Goal: Task Accomplishment & Management: Use online tool/utility

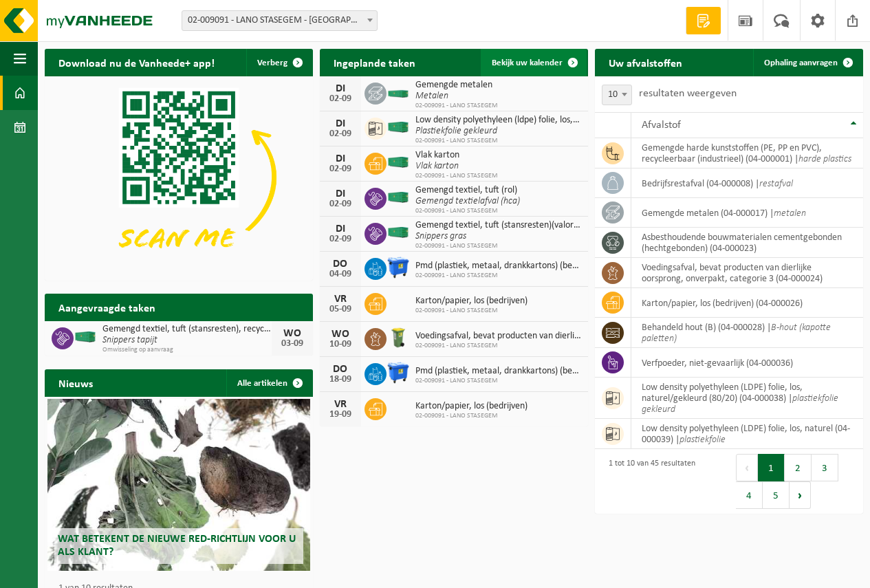
click at [522, 61] on span "Bekijk uw kalender" at bounding box center [526, 62] width 71 height 9
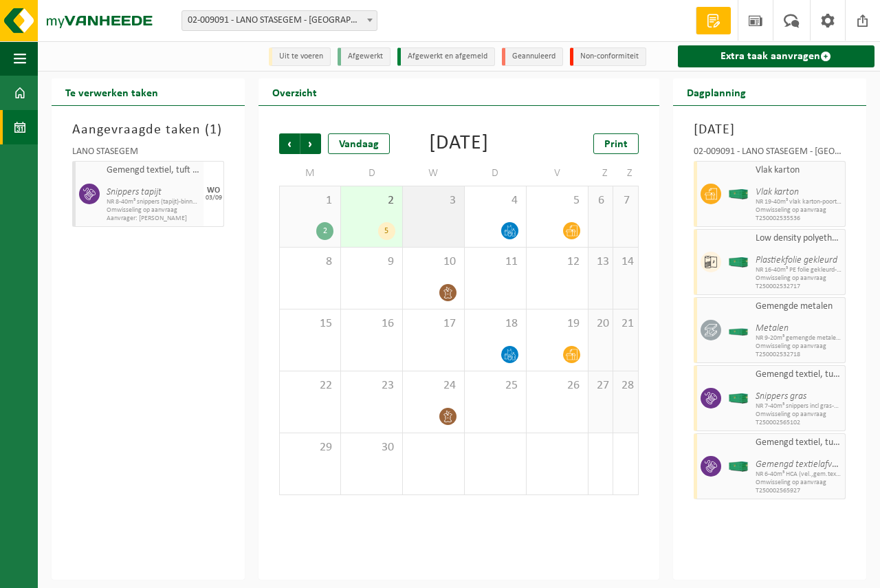
click at [427, 247] on div "3" at bounding box center [433, 216] width 61 height 60
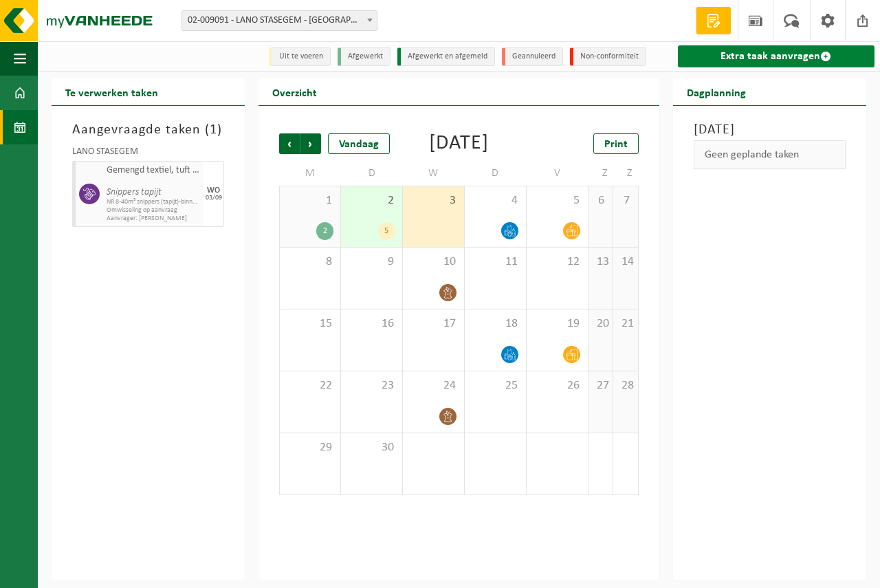
click at [779, 56] on link "Extra taak aanvragen" at bounding box center [776, 56] width 197 height 22
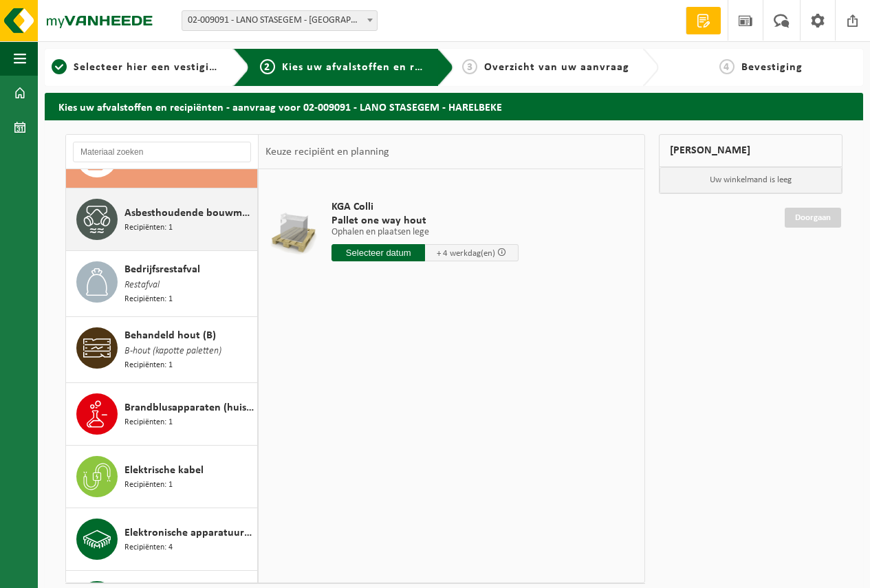
scroll to position [69, 0]
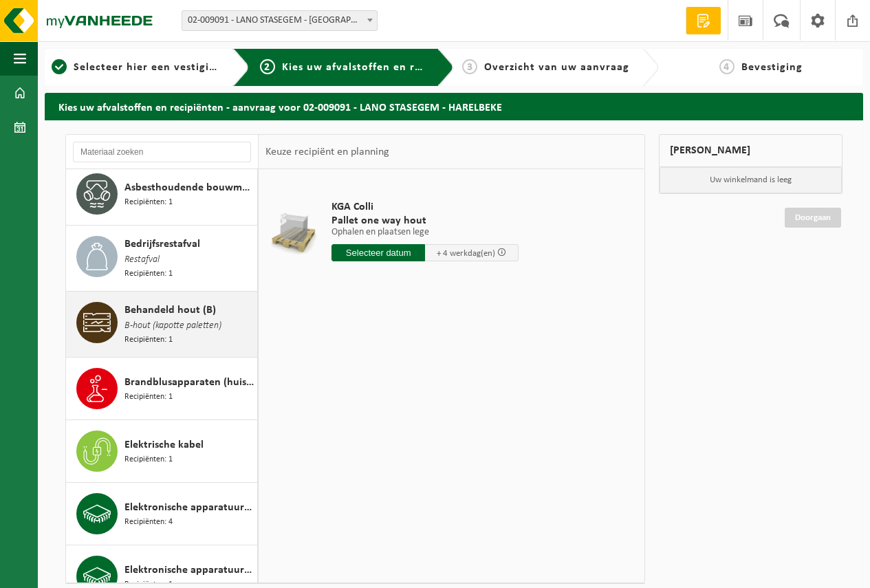
click at [177, 305] on span "Behandeld hout (B)" at bounding box center [169, 310] width 91 height 16
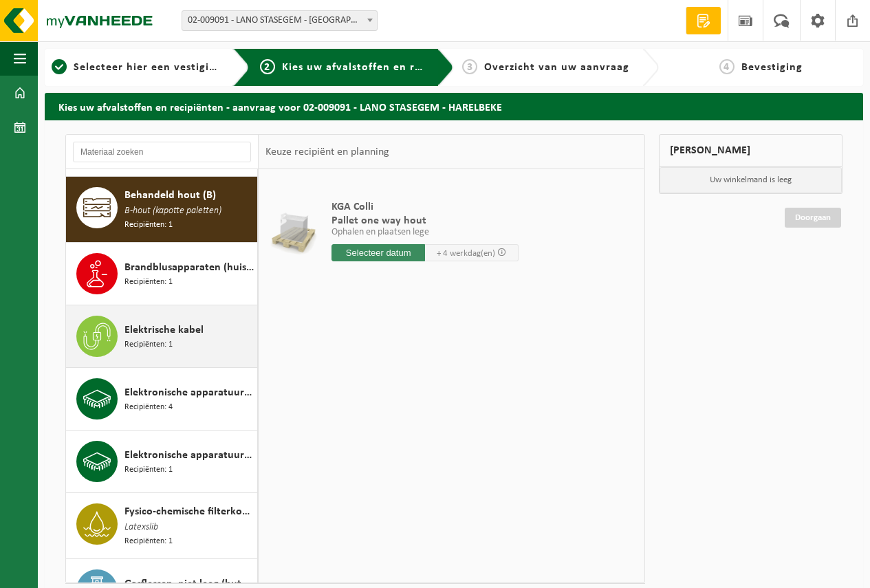
scroll to position [189, 0]
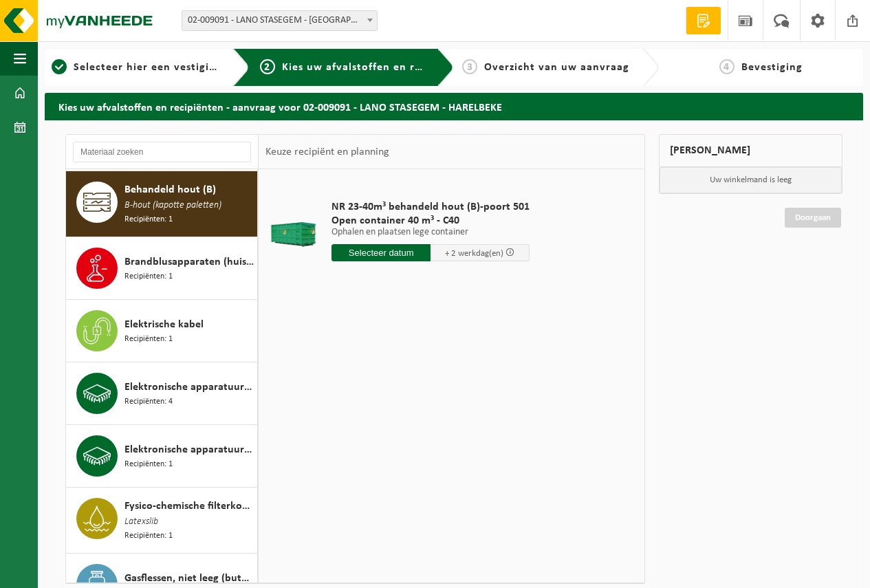
click at [373, 250] on input "text" at bounding box center [380, 252] width 99 height 17
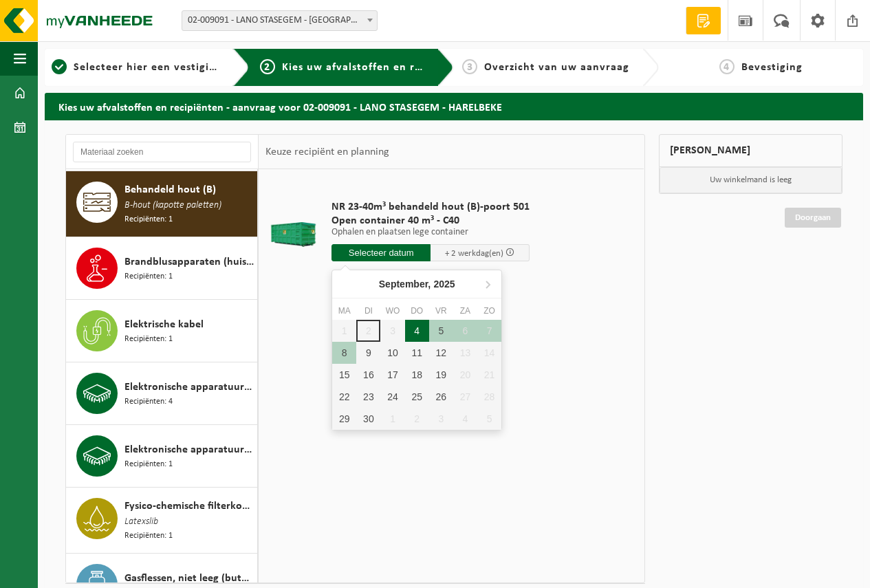
click at [417, 328] on div "4" at bounding box center [417, 331] width 24 height 22
type input "Van 2025-09-04"
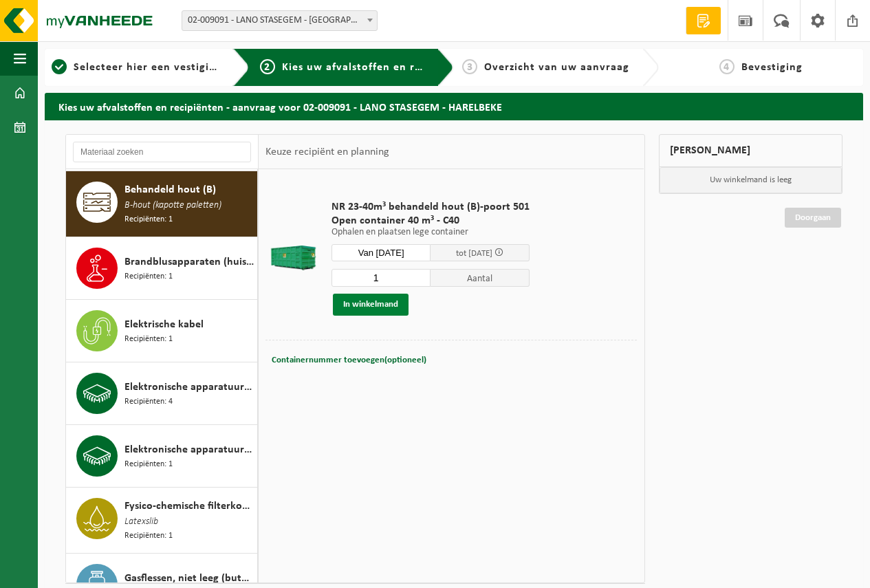
click at [374, 300] on button "In winkelmand" at bounding box center [371, 305] width 76 height 22
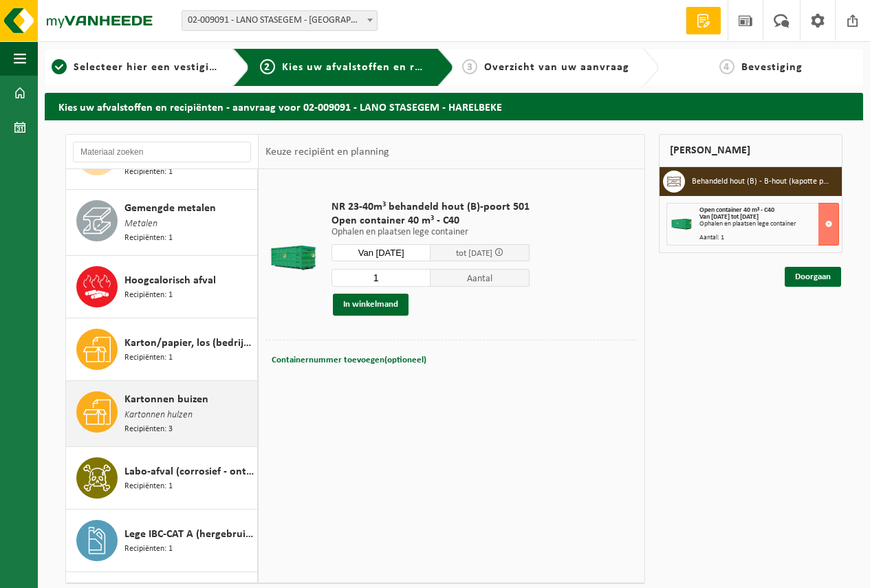
scroll to position [1014, 0]
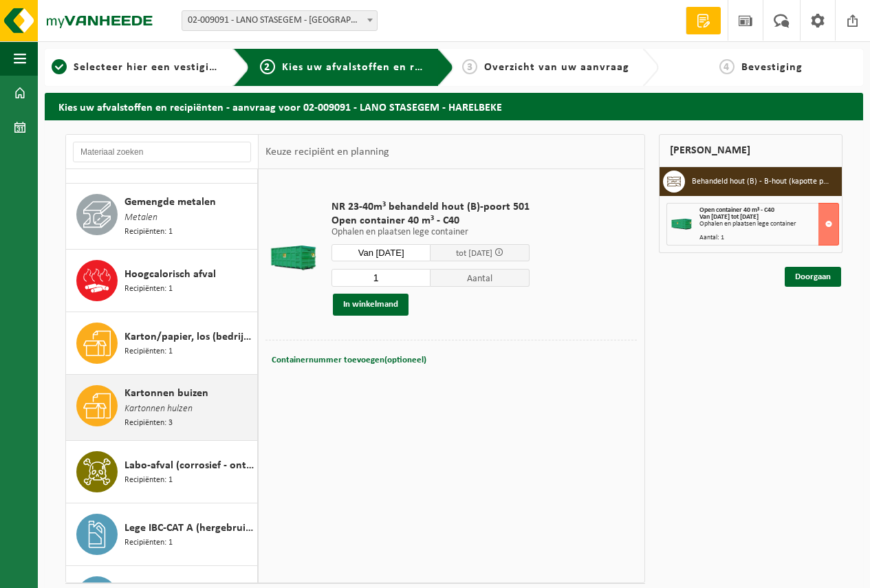
click at [177, 385] on span "Kartonnen buizen" at bounding box center [166, 393] width 84 height 16
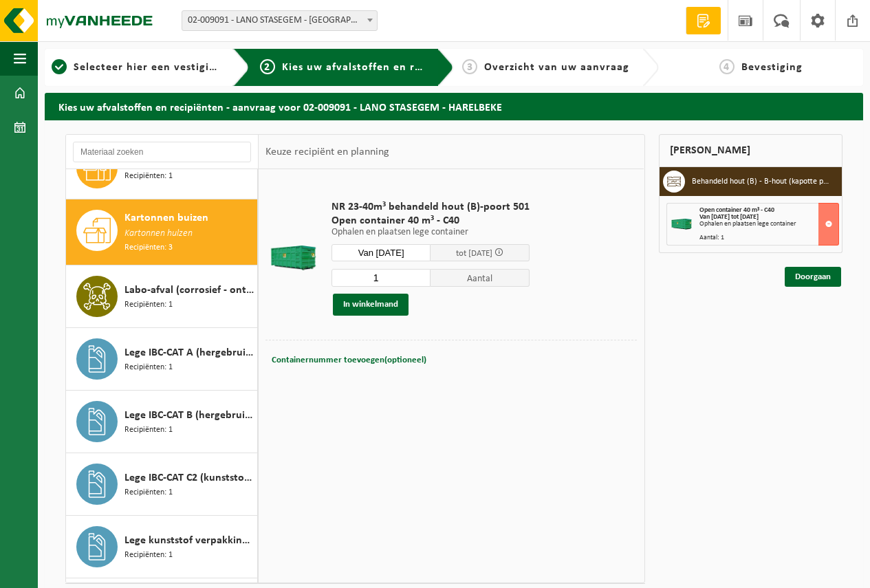
scroll to position [1201, 0]
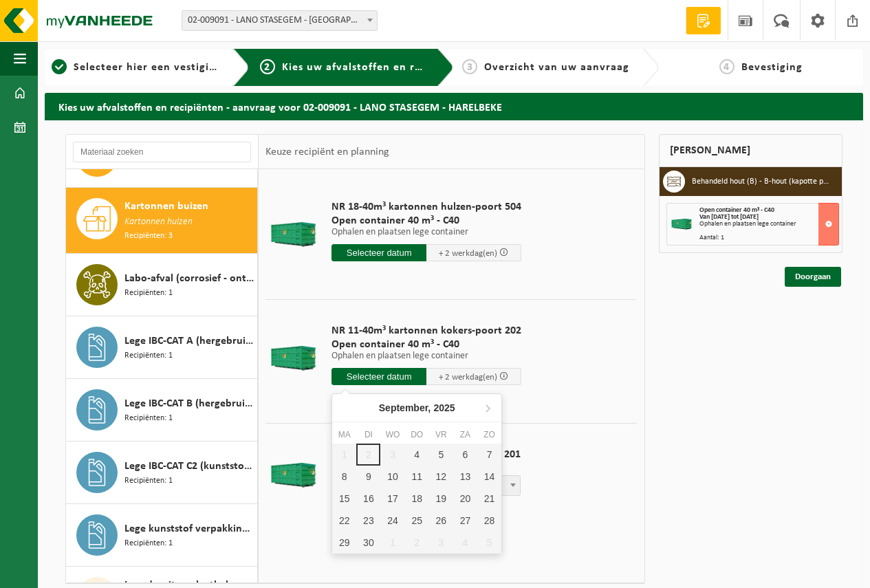
click at [377, 373] on input "text" at bounding box center [378, 376] width 95 height 17
click at [417, 455] on div "4" at bounding box center [417, 454] width 24 height 22
type input "Van 2025-09-04"
type input "2025-09-04"
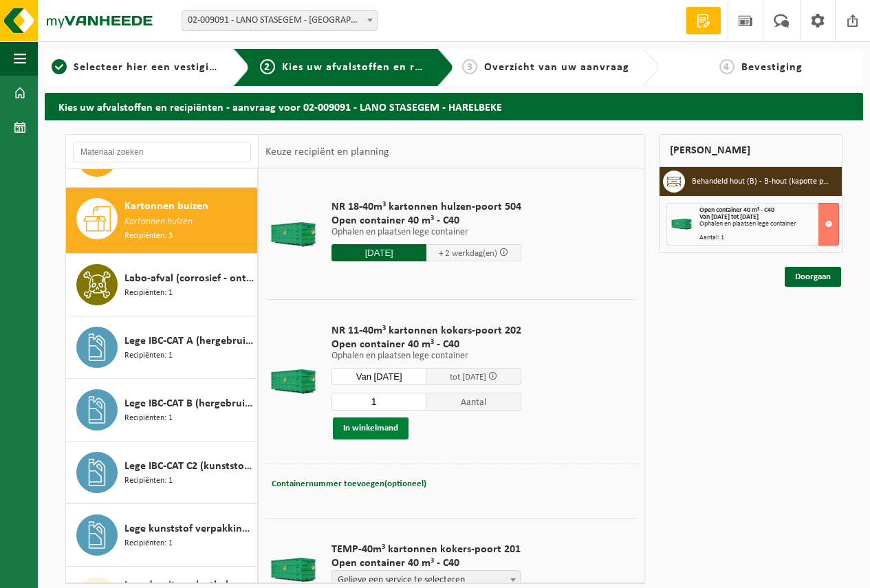
click at [384, 428] on button "In winkelmand" at bounding box center [371, 428] width 76 height 22
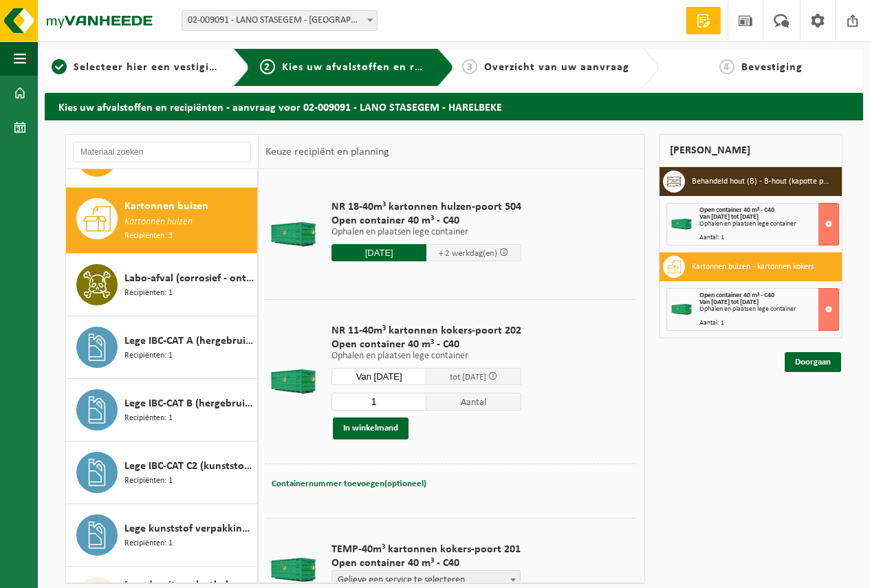
click at [167, 214] on span "Kartonnen hulzen" at bounding box center [158, 221] width 68 height 15
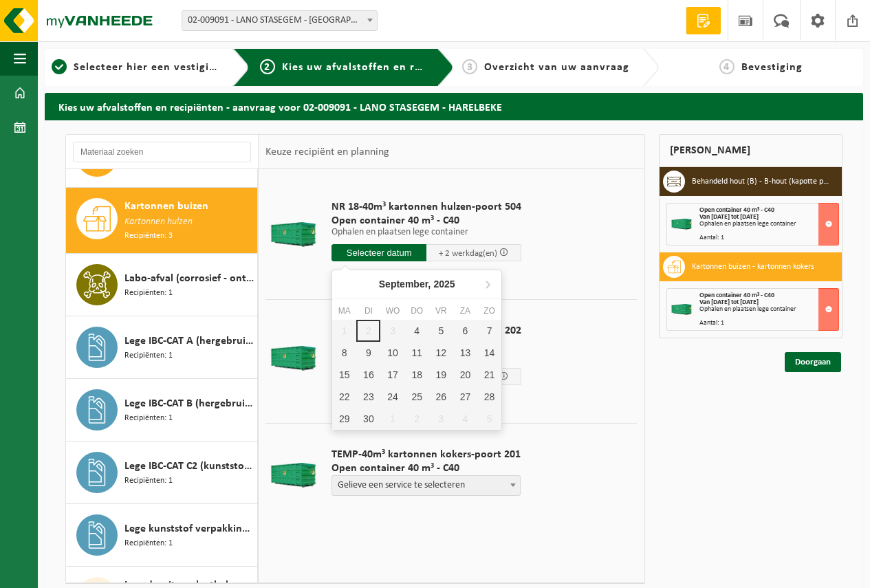
click at [380, 249] on input "text" at bounding box center [378, 252] width 95 height 17
click at [418, 329] on div "4" at bounding box center [417, 331] width 24 height 22
type input "Van 2025-09-04"
type input "2025-09-04"
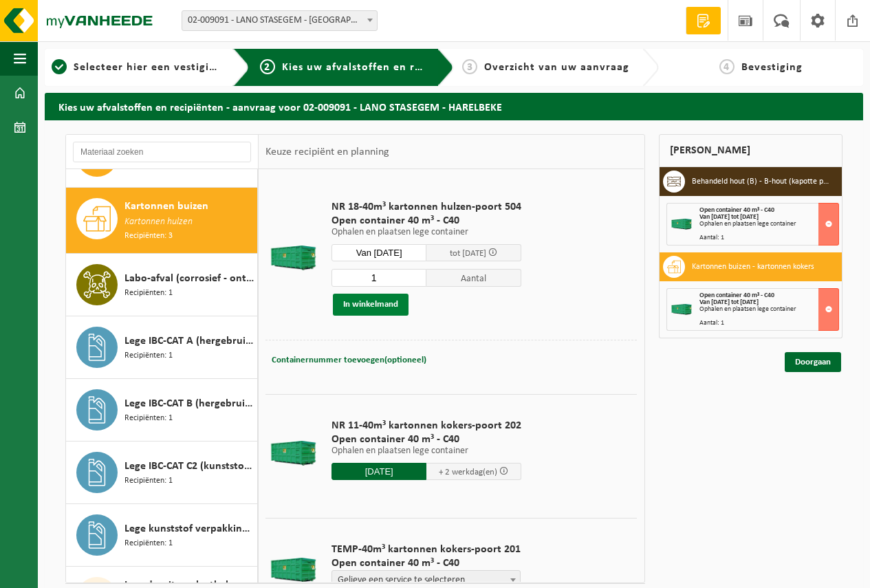
click at [375, 300] on button "In winkelmand" at bounding box center [371, 305] width 76 height 22
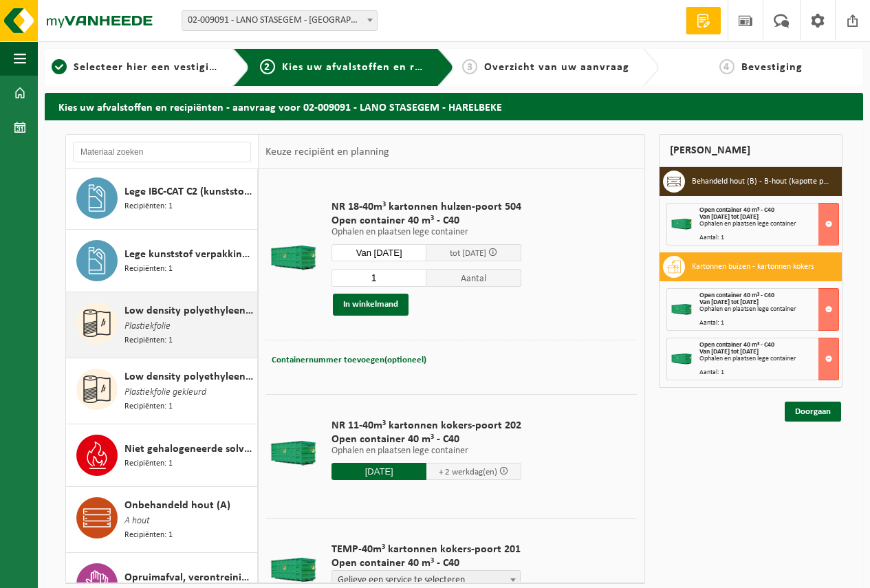
scroll to position [1476, 0]
click at [187, 302] on span "Low density polyethyleen (LDPE) folie, los, naturel" at bounding box center [188, 310] width 129 height 16
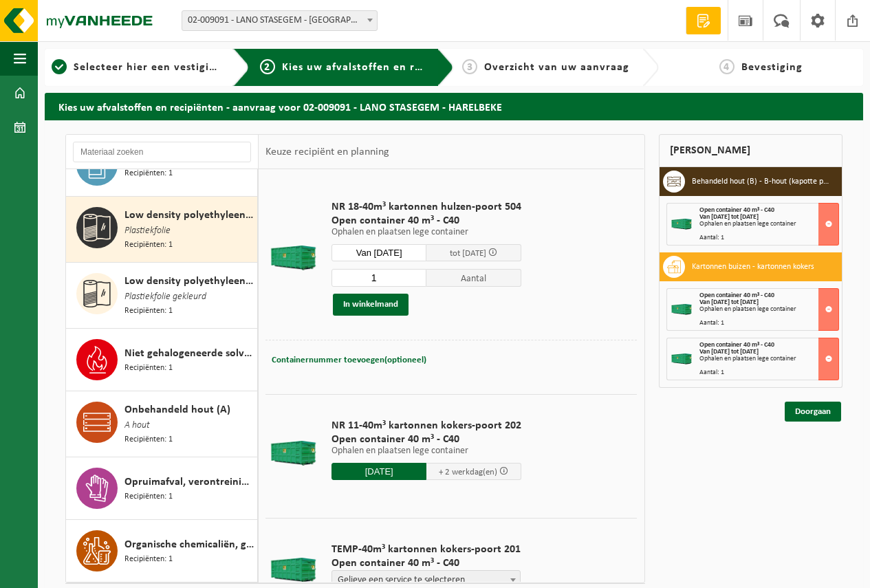
scroll to position [1578, 0]
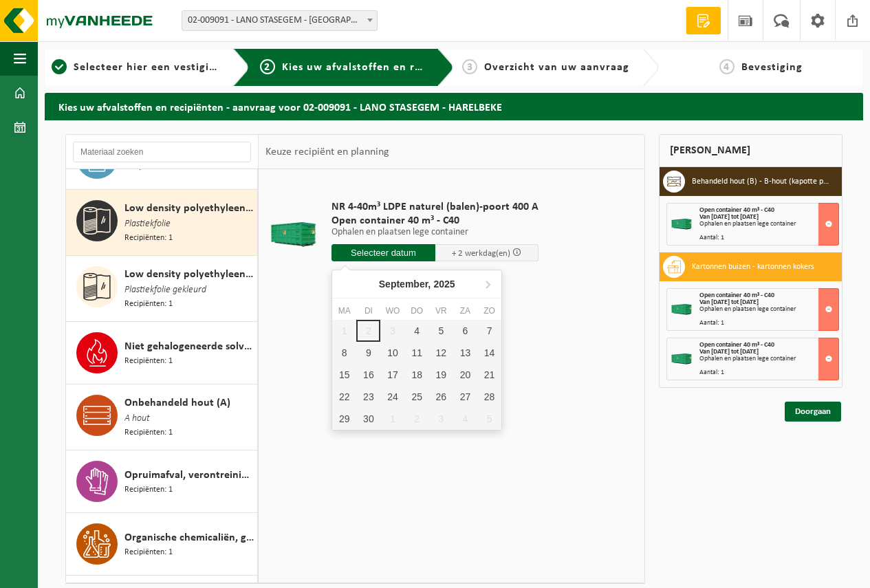
click at [376, 252] on input "text" at bounding box center [383, 252] width 104 height 17
click at [417, 328] on div "4" at bounding box center [417, 331] width 24 height 22
type input "Van 2025-09-04"
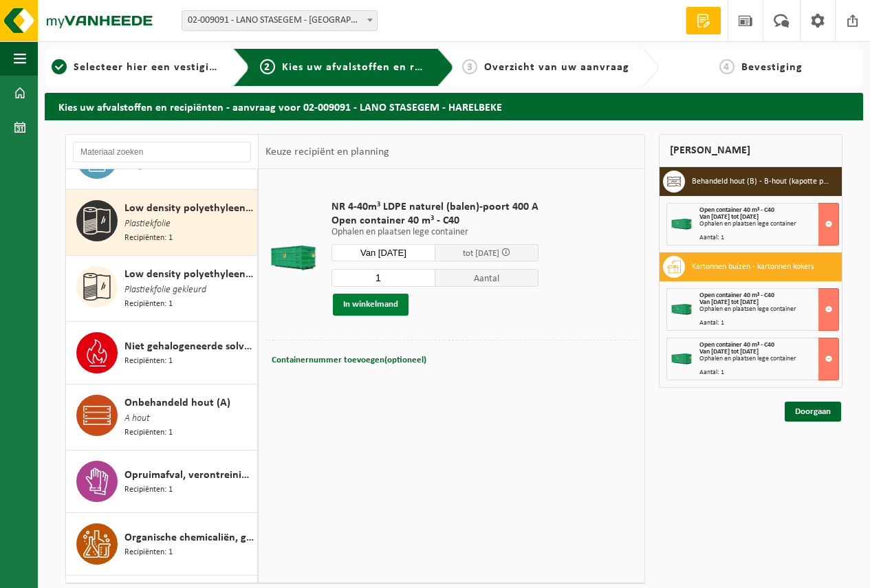
click at [366, 297] on button "In winkelmand" at bounding box center [371, 305] width 76 height 22
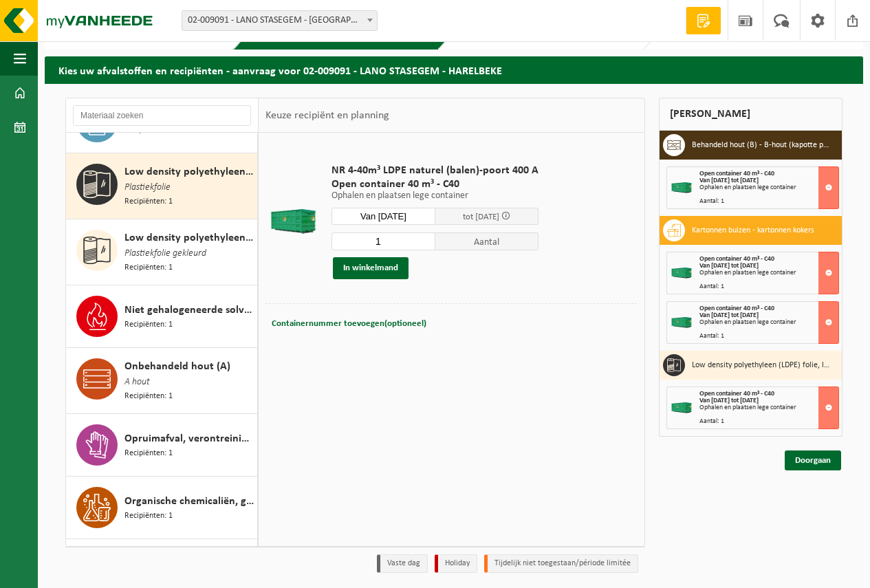
scroll to position [69, 0]
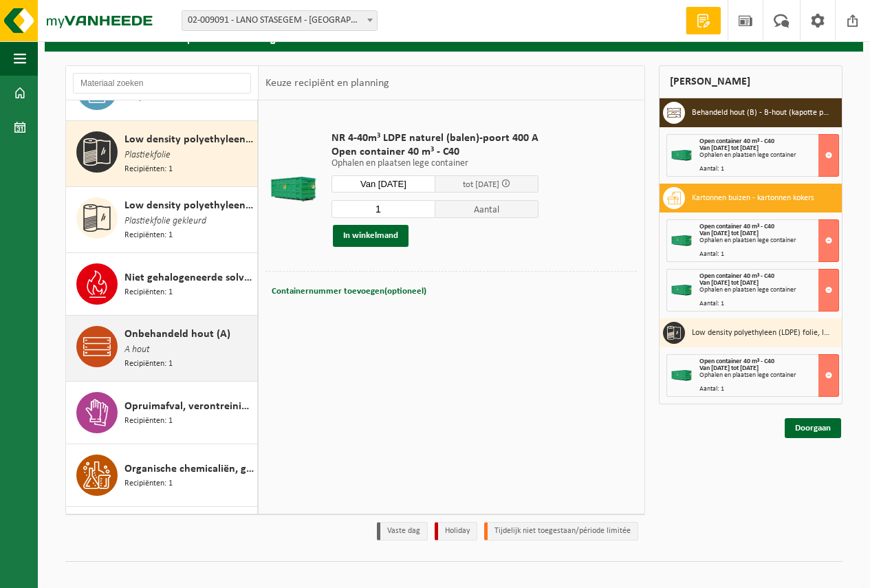
click at [195, 326] on span "Onbehandeld hout (A)" at bounding box center [177, 334] width 106 height 16
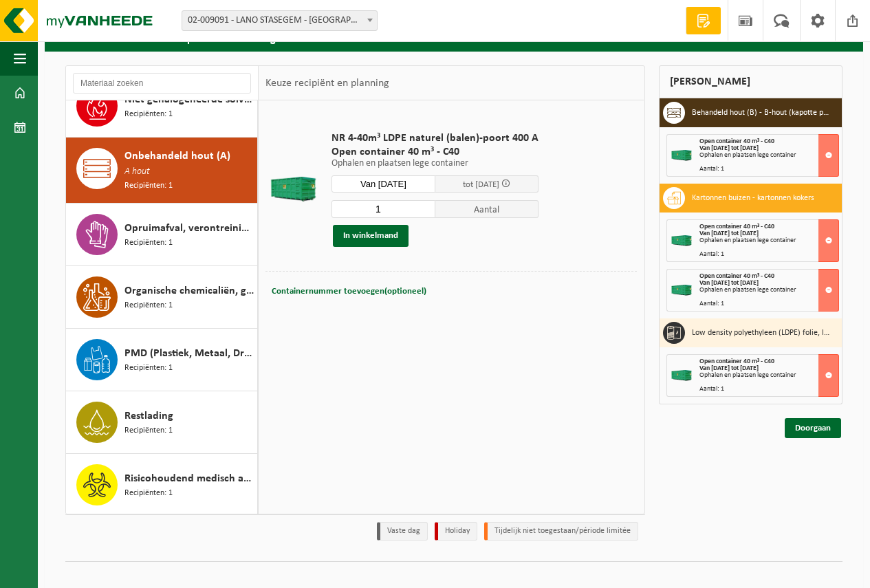
scroll to position [1768, 0]
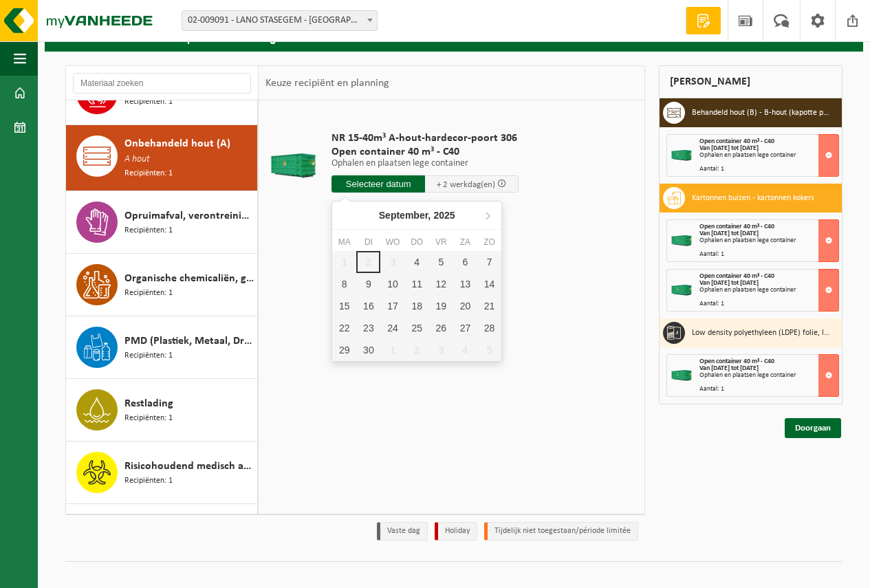
click at [372, 181] on input "text" at bounding box center [377, 183] width 93 height 17
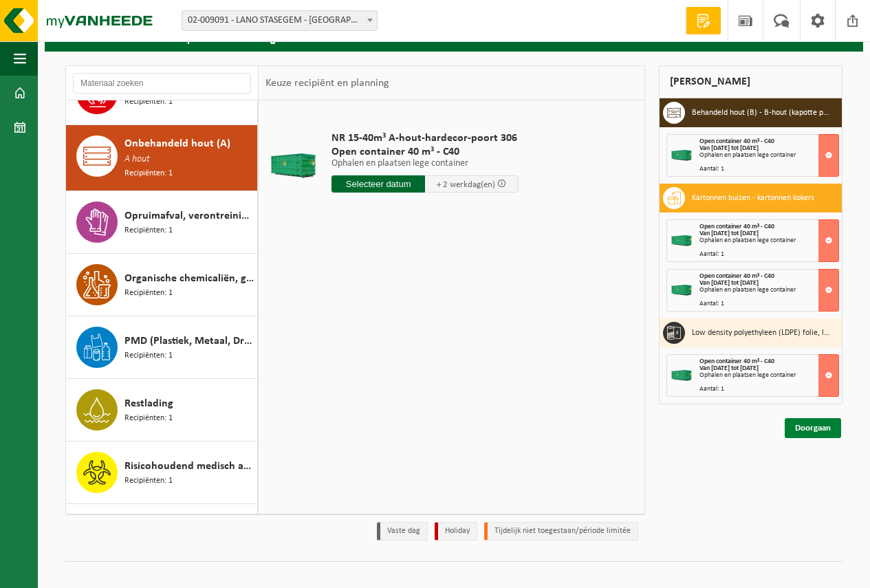
click at [810, 425] on link "Doorgaan" at bounding box center [812, 428] width 56 height 20
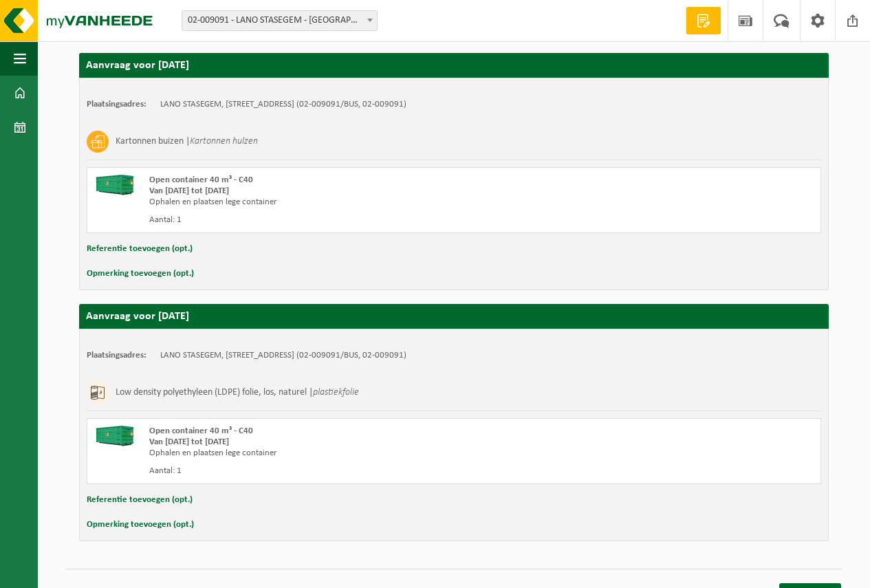
scroll to position [755, 0]
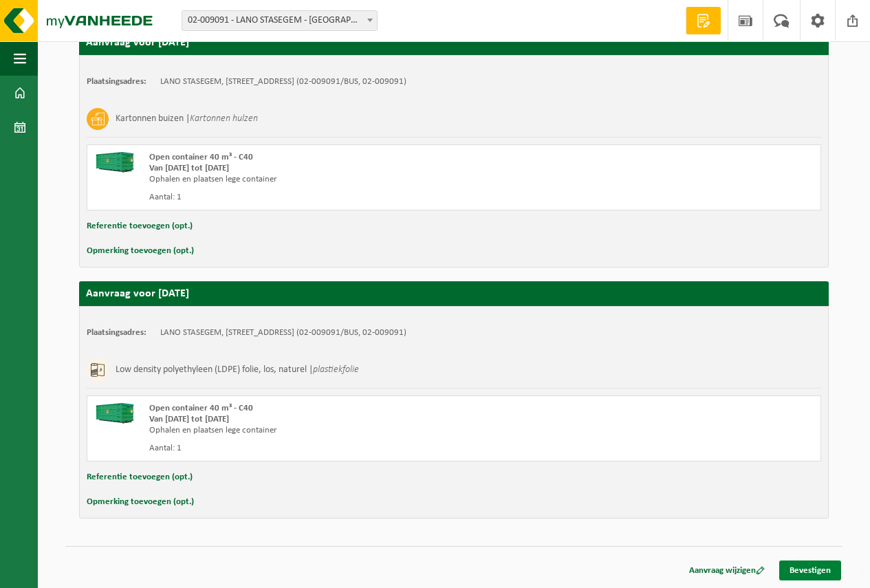
click at [815, 564] on link "Bevestigen" at bounding box center [810, 570] width 62 height 20
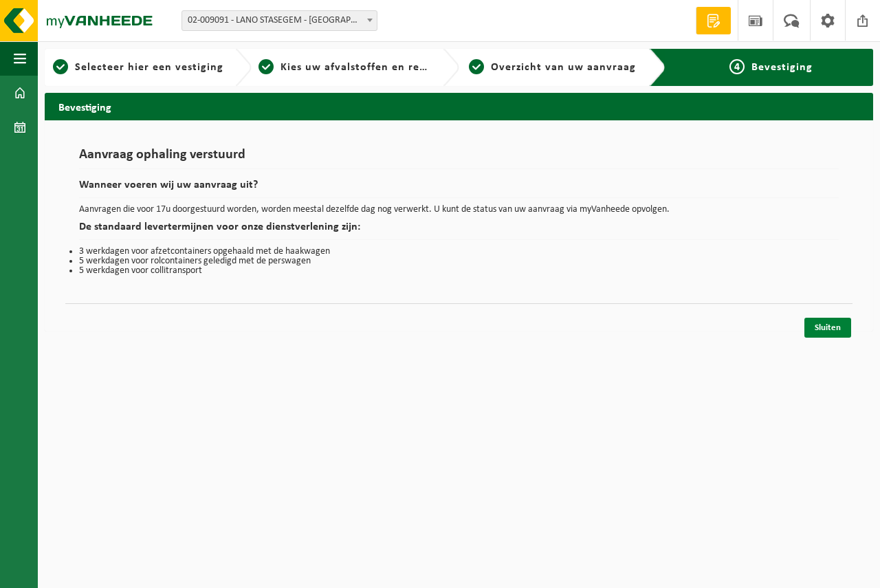
click at [829, 322] on link "Sluiten" at bounding box center [827, 328] width 47 height 20
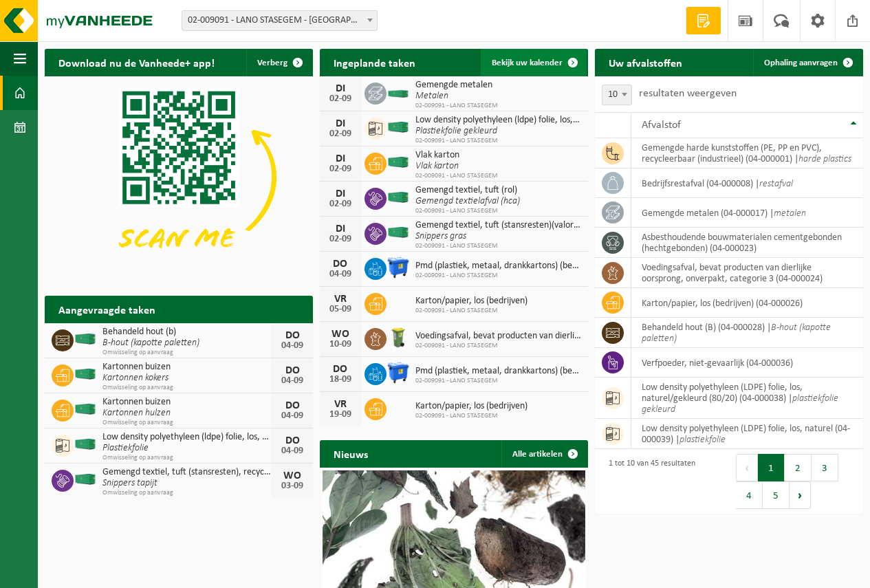
click at [520, 57] on link "Bekijk uw kalender" at bounding box center [533, 62] width 106 height 27
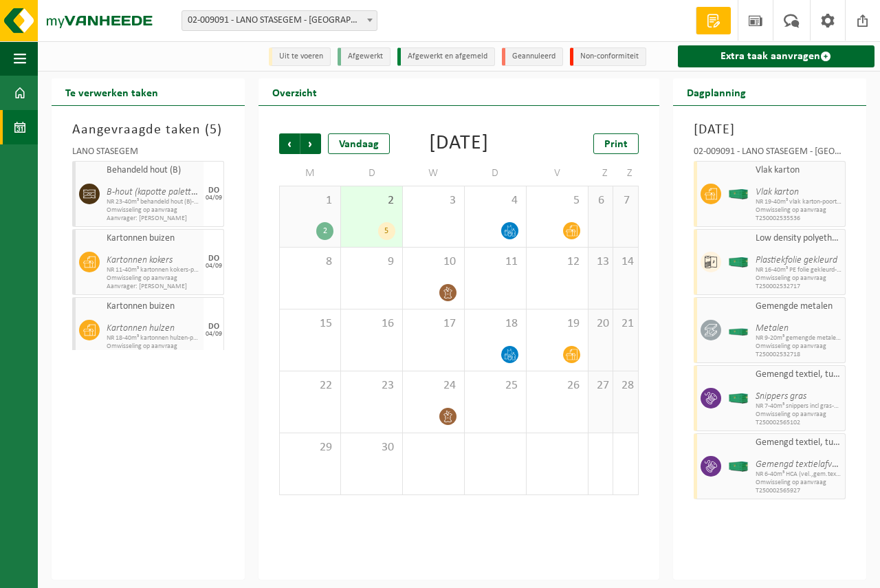
click at [324, 208] on span "1" at bounding box center [310, 200] width 47 height 15
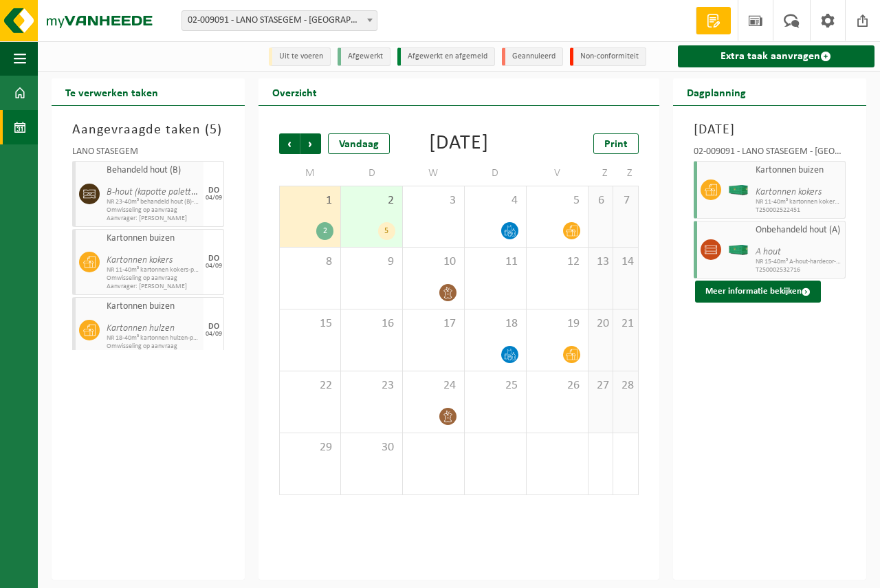
click at [375, 234] on div "2 5" at bounding box center [371, 216] width 61 height 60
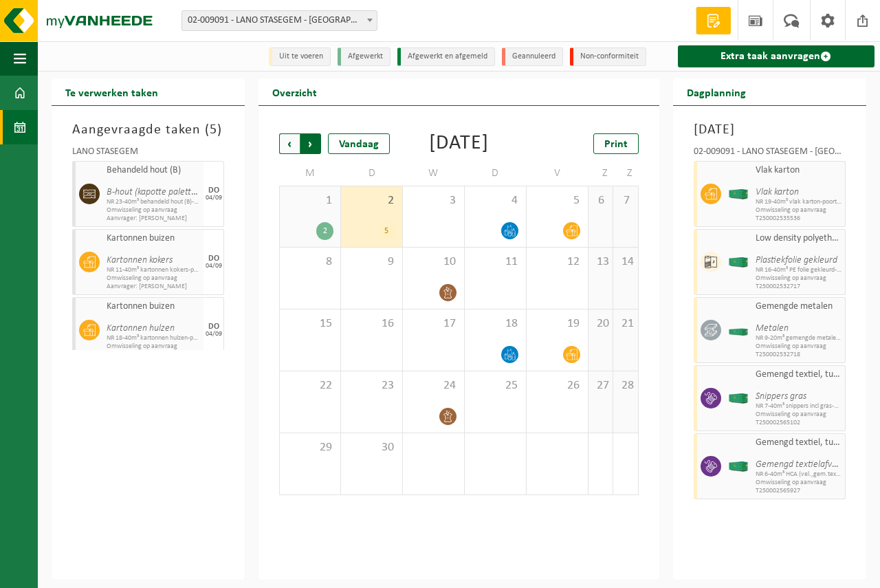
click at [287, 142] on span "Vorige" at bounding box center [289, 143] width 21 height 21
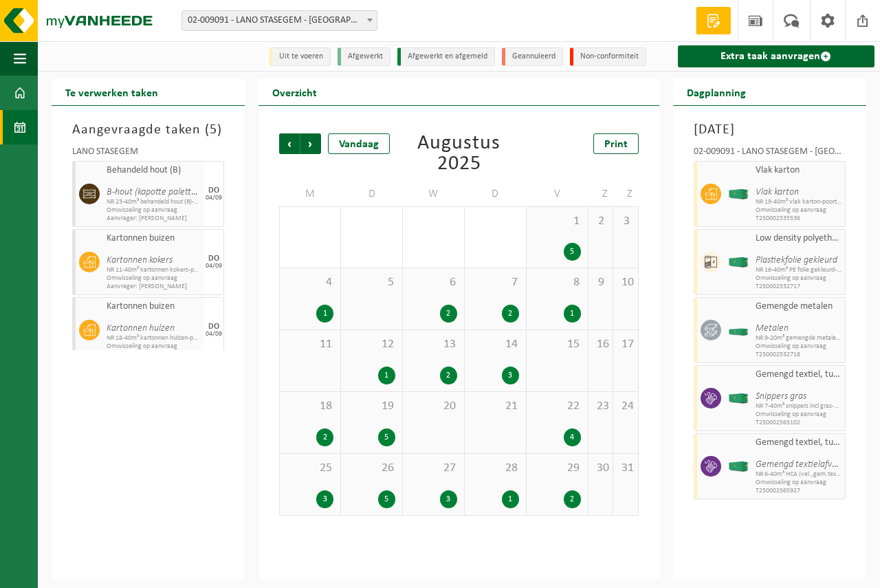
click at [560, 232] on div "1 5" at bounding box center [557, 237] width 61 height 60
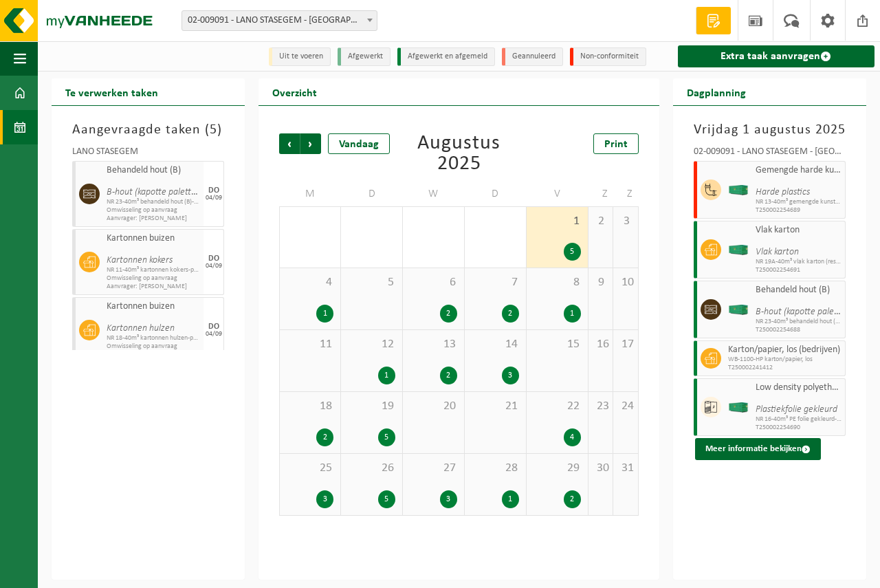
click at [318, 303] on div "4 1" at bounding box center [310, 298] width 60 height 61
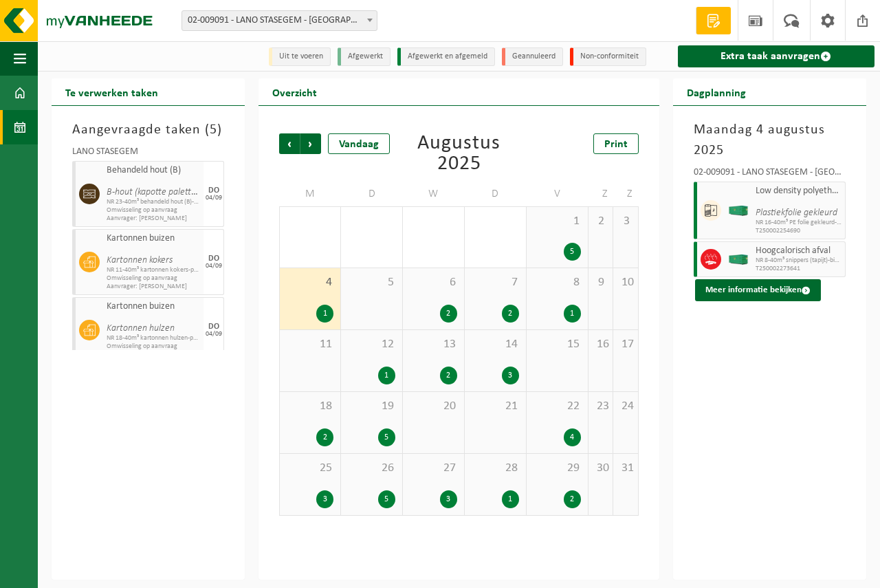
click at [572, 494] on div "2" at bounding box center [572, 499] width 17 height 18
